Goal: Find specific page/section: Find specific page/section

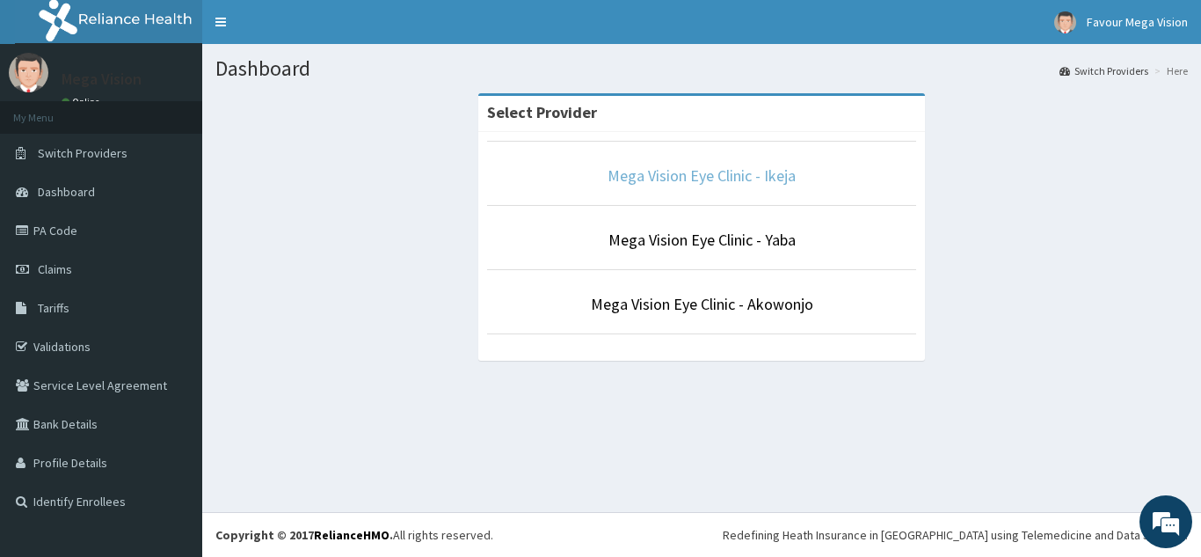
click at [690, 179] on link "Mega Vision Eye Clinic - Ikeja" at bounding box center [702, 175] width 188 height 20
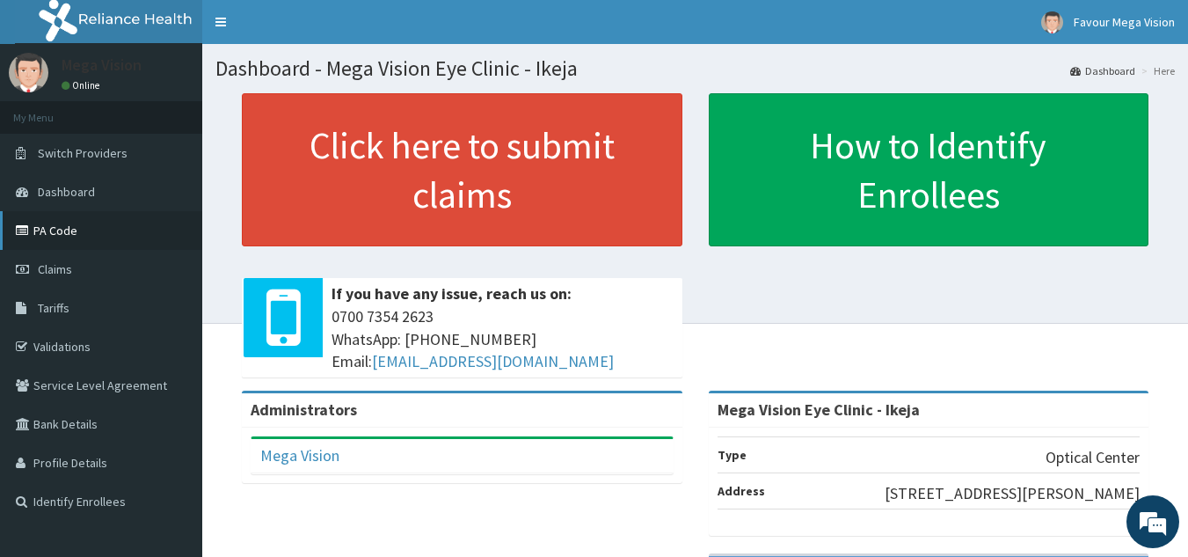
click at [84, 234] on link "PA Code" at bounding box center [101, 230] width 202 height 39
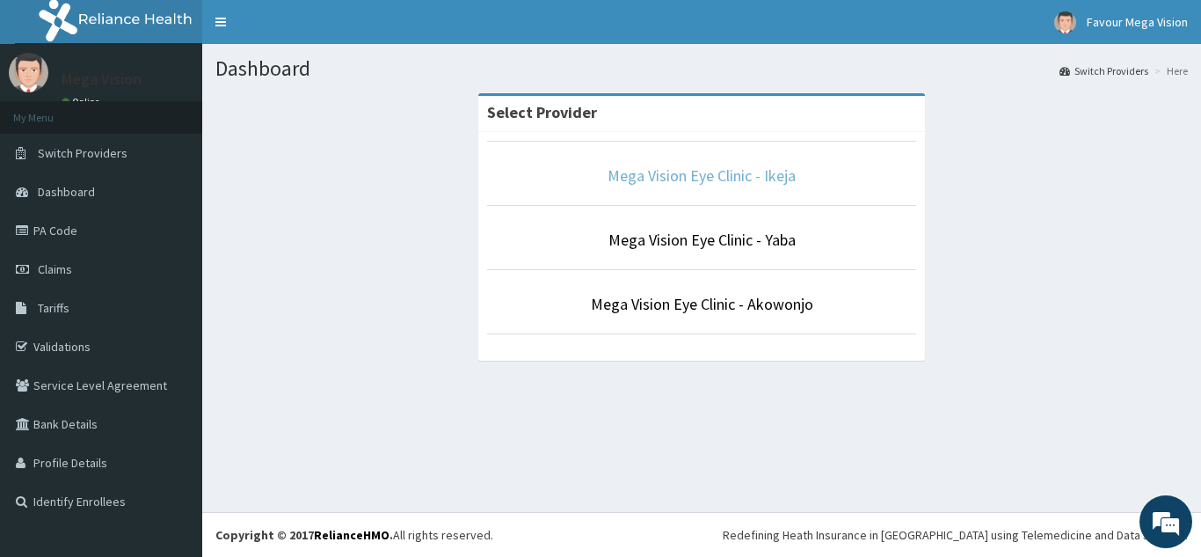
click at [672, 179] on link "Mega Vision Eye Clinic - Ikeja" at bounding box center [702, 175] width 188 height 20
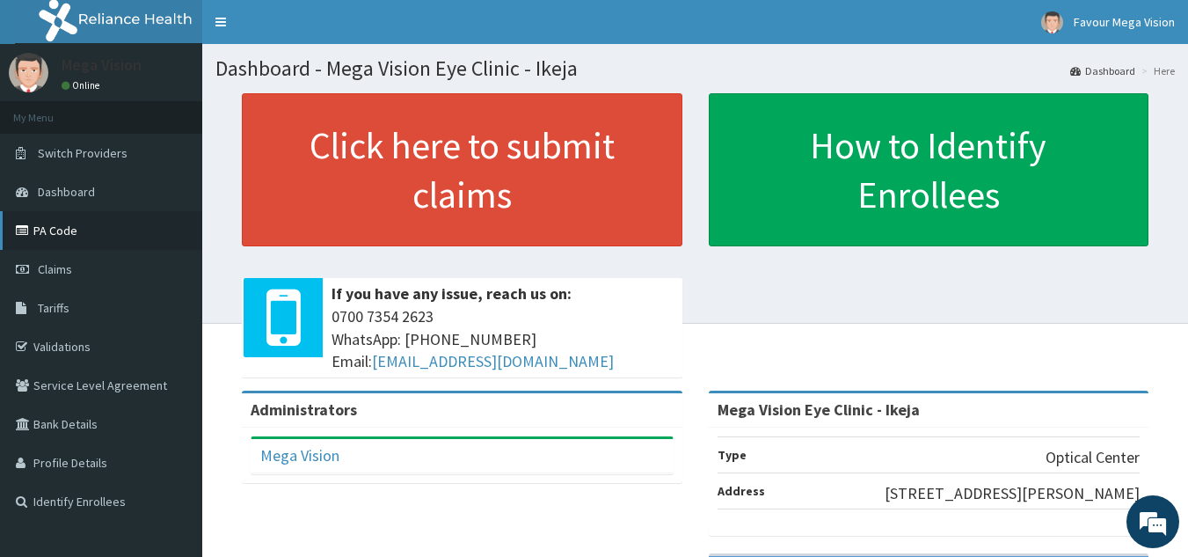
click at [138, 223] on link "PA Code" at bounding box center [101, 230] width 202 height 39
